Goal: Information Seeking & Learning: Check status

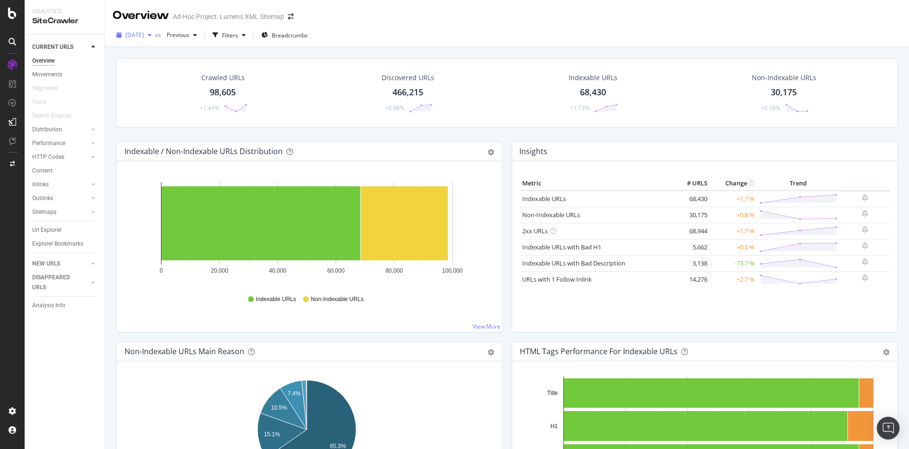
click at [154, 40] on div "[DATE]" at bounding box center [134, 35] width 43 height 14
click at [17, 19] on div at bounding box center [12, 224] width 25 height 449
click at [14, 17] on icon at bounding box center [12, 13] width 9 height 11
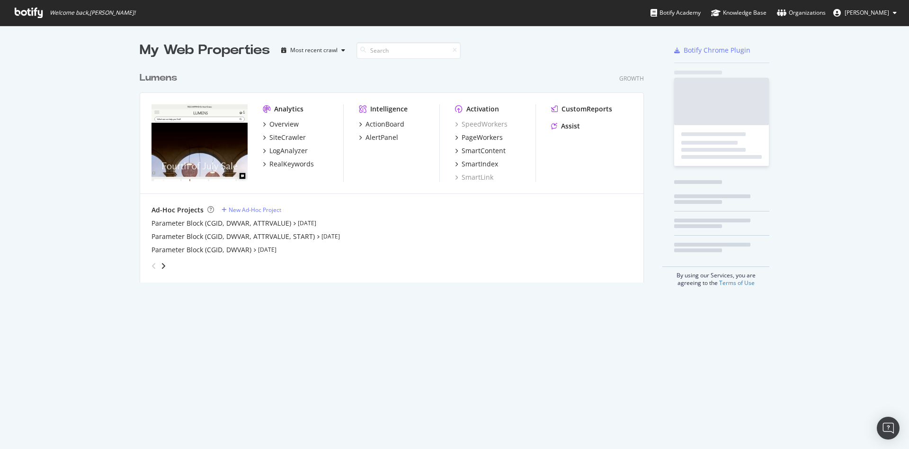
scroll to position [438, 888]
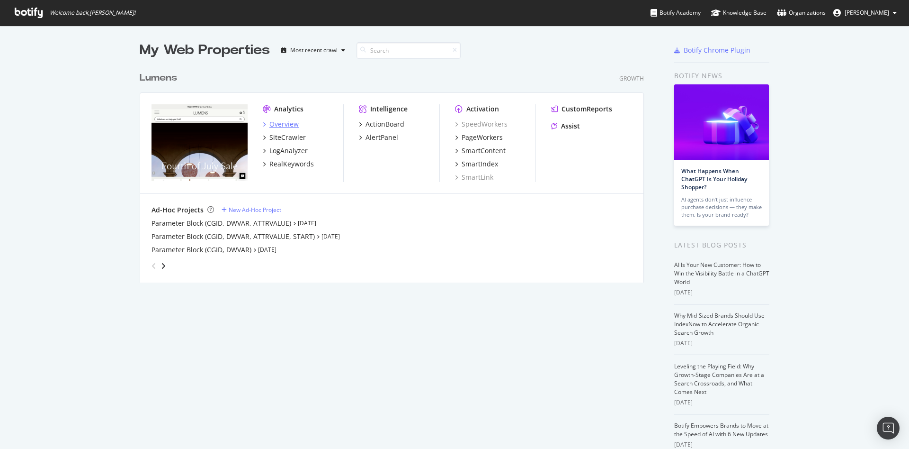
click at [269, 120] on div "Overview" at bounding box center [283, 123] width 29 height 9
